Goal: Task Accomplishment & Management: Manage account settings

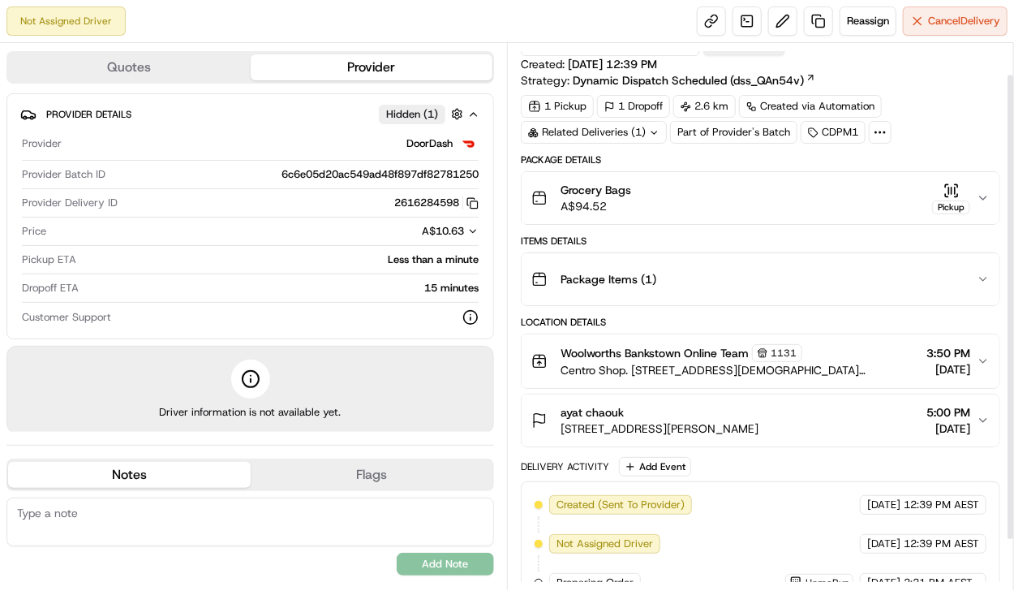
scroll to position [94, 0]
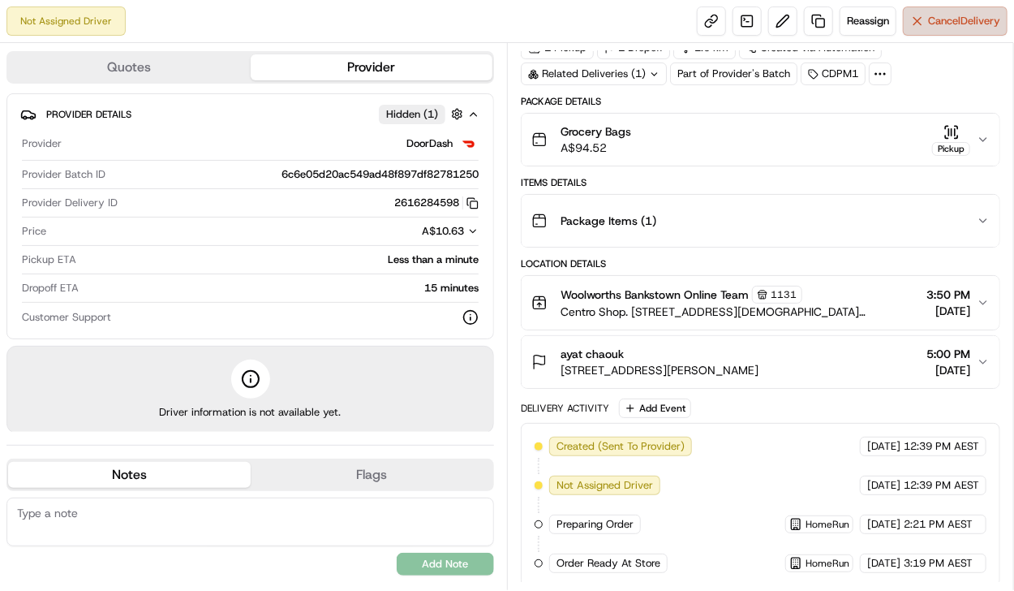
click at [977, 15] on span "Cancel Delivery" at bounding box center [964, 21] width 72 height 15
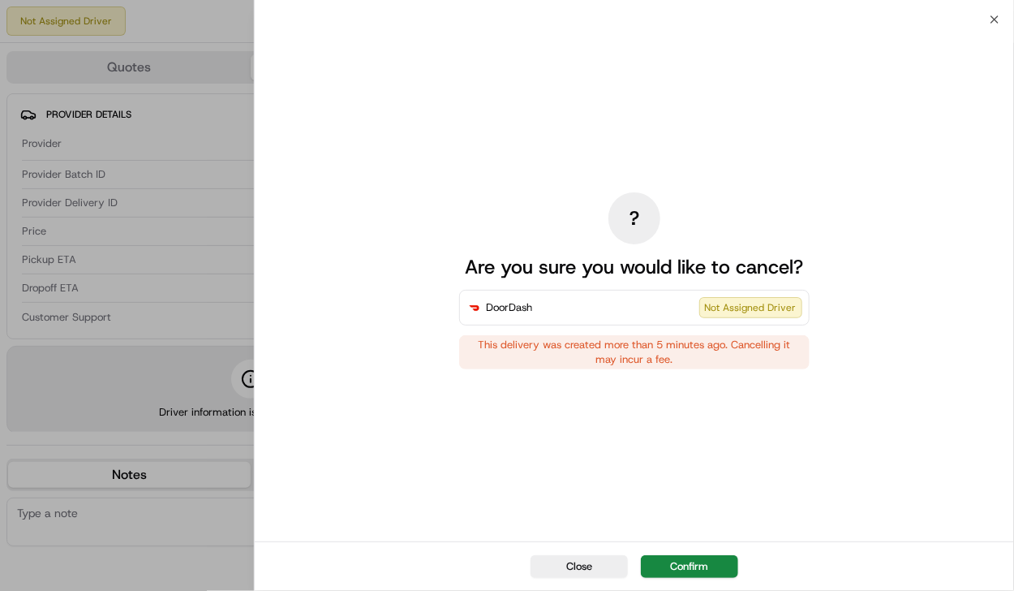
click at [720, 553] on div "Close Confirm" at bounding box center [635, 565] width 760 height 49
click at [720, 564] on button "Confirm" at bounding box center [689, 566] width 97 height 23
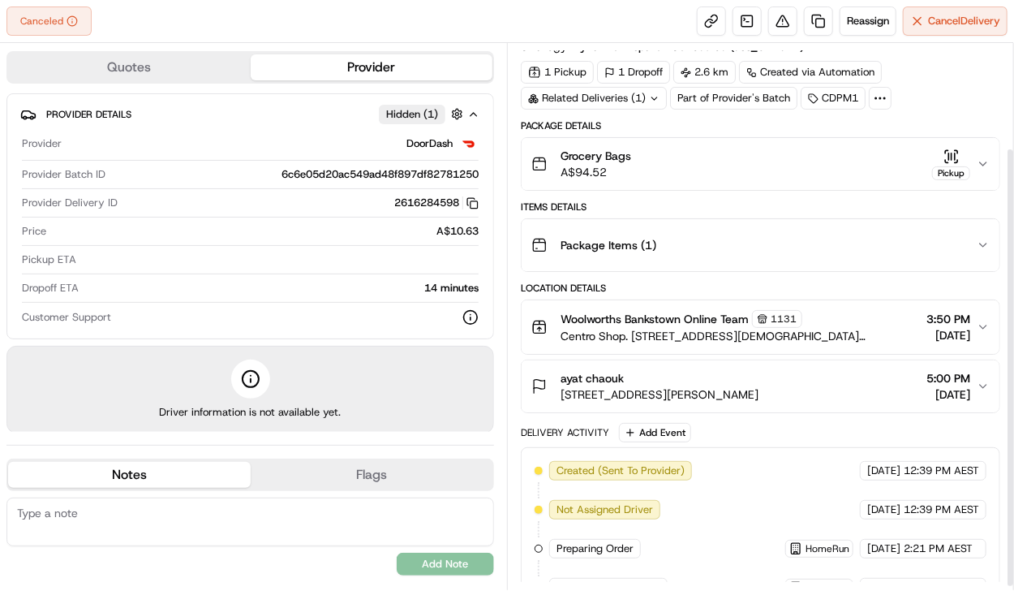
scroll to position [133, 0]
